Goal: Task Accomplishment & Management: Use online tool/utility

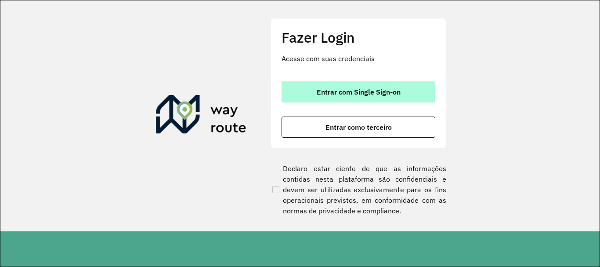
click at [370, 91] on span "Entrar com Single Sign-on" at bounding box center [359, 91] width 84 height 7
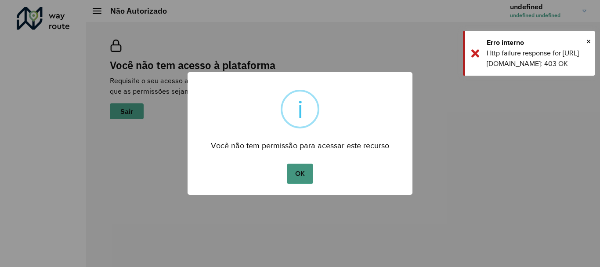
click at [301, 173] on button "OK" at bounding box center [300, 173] width 26 height 20
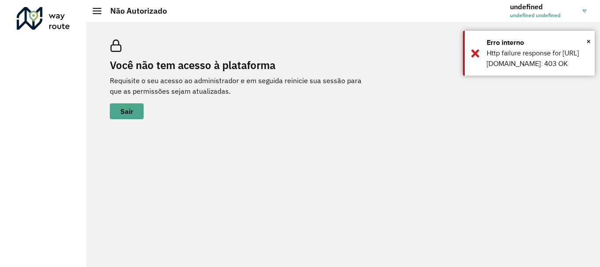
click at [574, 13] on span "undefined undefined" at bounding box center [543, 15] width 66 height 8
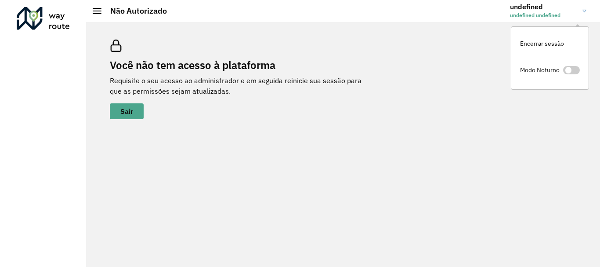
click at [574, 13] on span "undefined undefined" at bounding box center [543, 15] width 66 height 8
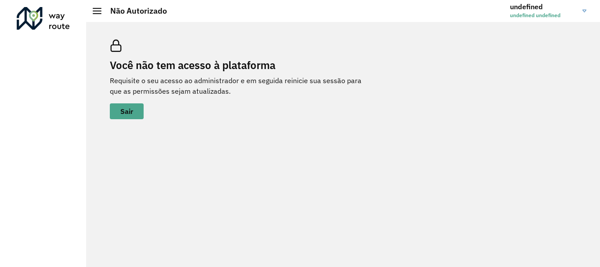
click at [581, 12] on link "undefined undefined undefined" at bounding box center [551, 11] width 83 height 23
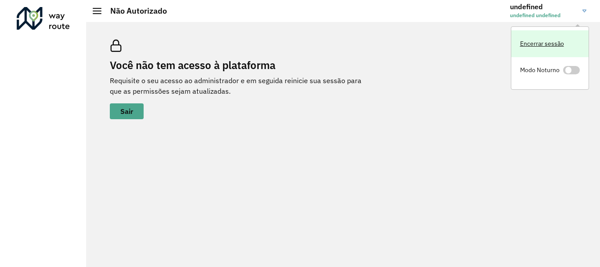
click at [553, 48] on link "Encerrar sessão" at bounding box center [550, 43] width 77 height 27
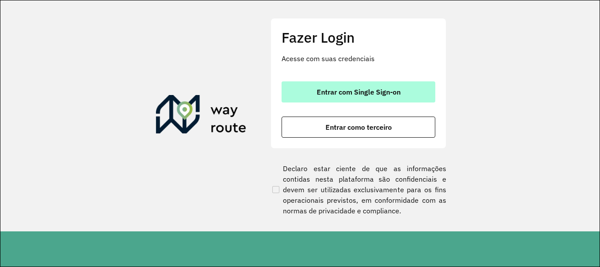
click at [369, 92] on span "Entrar com Single Sign-on" at bounding box center [359, 91] width 84 height 7
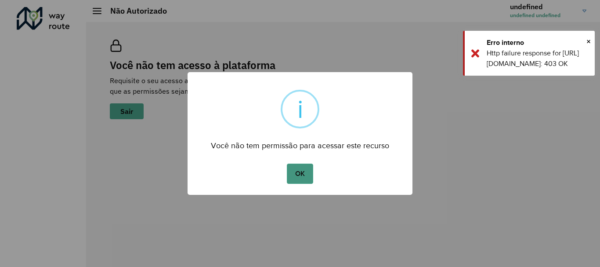
click at [305, 170] on button "OK" at bounding box center [300, 173] width 26 height 20
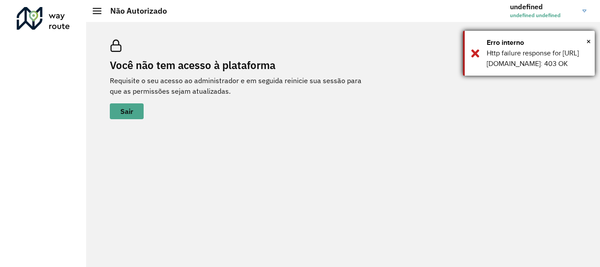
click at [479, 62] on div "× Erro interno Http failure response for https://roteirizador.ambev.com.br/api/…" at bounding box center [529, 53] width 132 height 45
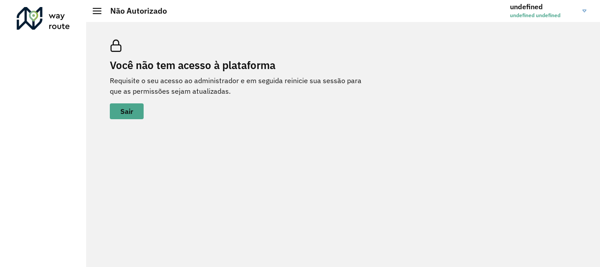
click at [578, 7] on link "undefined undefined undefined" at bounding box center [551, 11] width 83 height 23
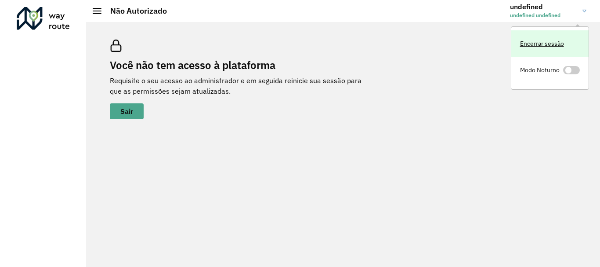
click at [549, 39] on link "Encerrar sessão" at bounding box center [550, 43] width 77 height 27
